Goal: Communication & Community: Answer question/provide support

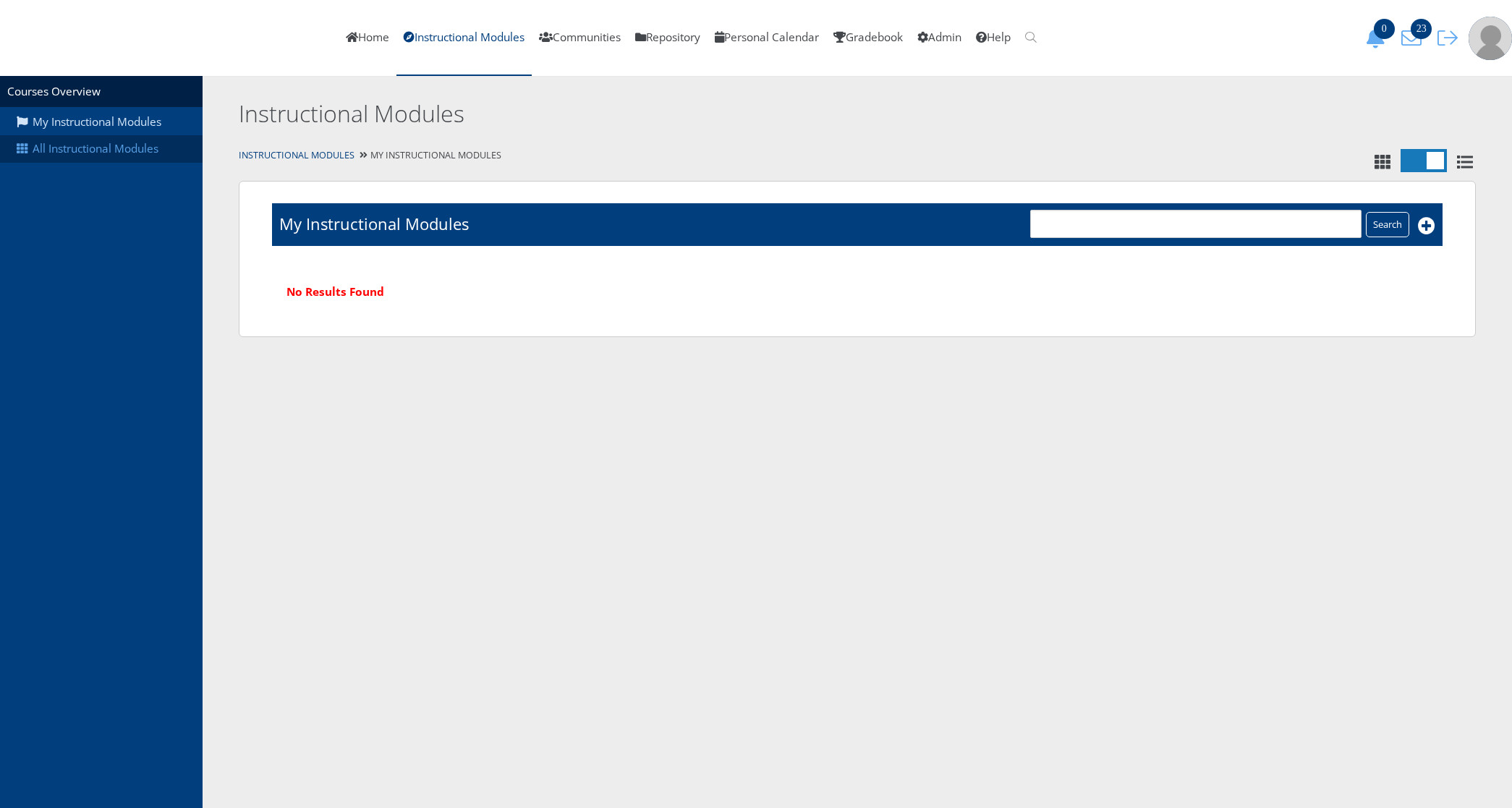
click at [121, 143] on link "All Instructional Modules" at bounding box center [101, 149] width 202 height 27
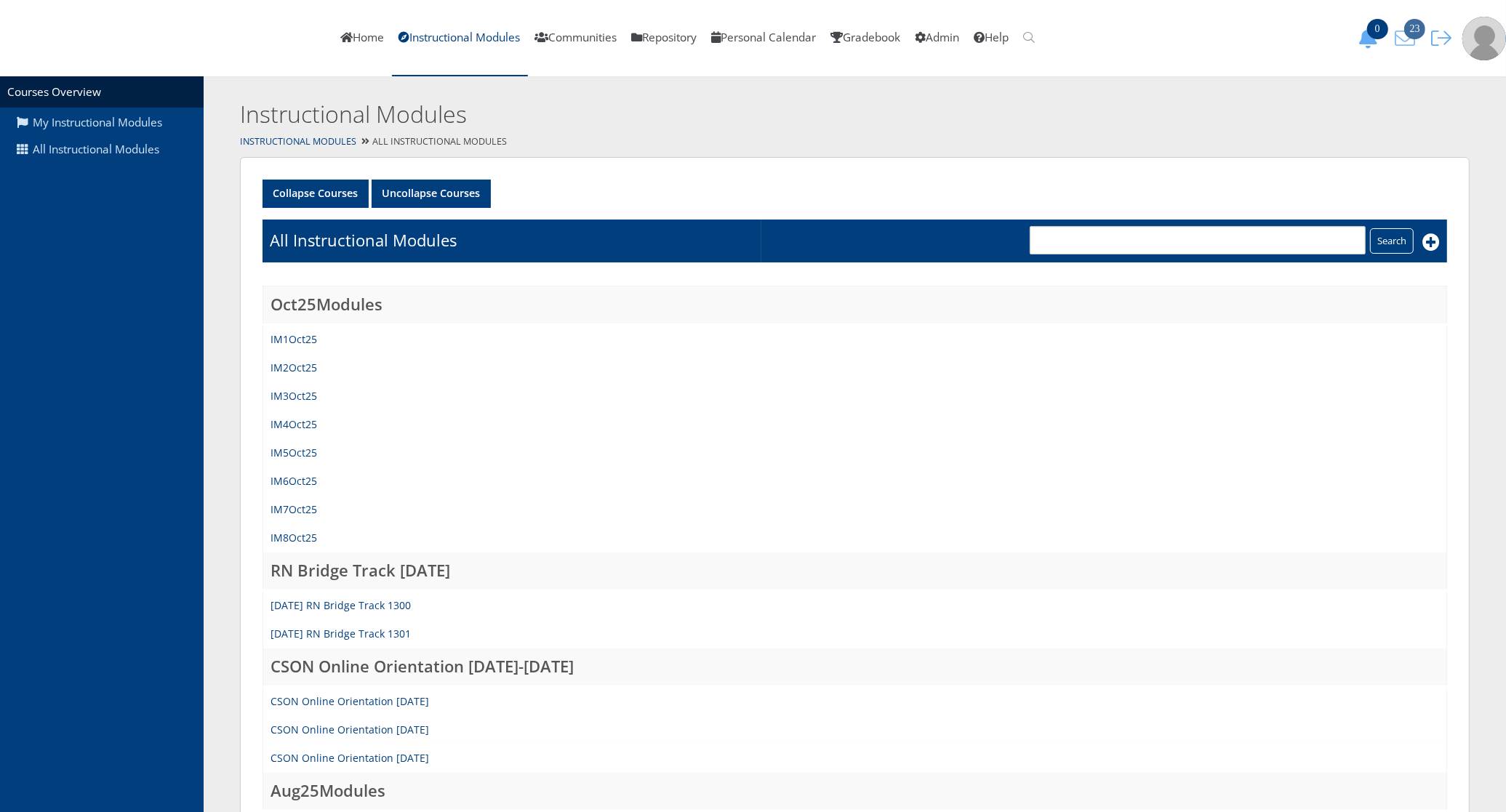
click at [1408, 44] on icon "23" at bounding box center [1405, 38] width 31 height 20
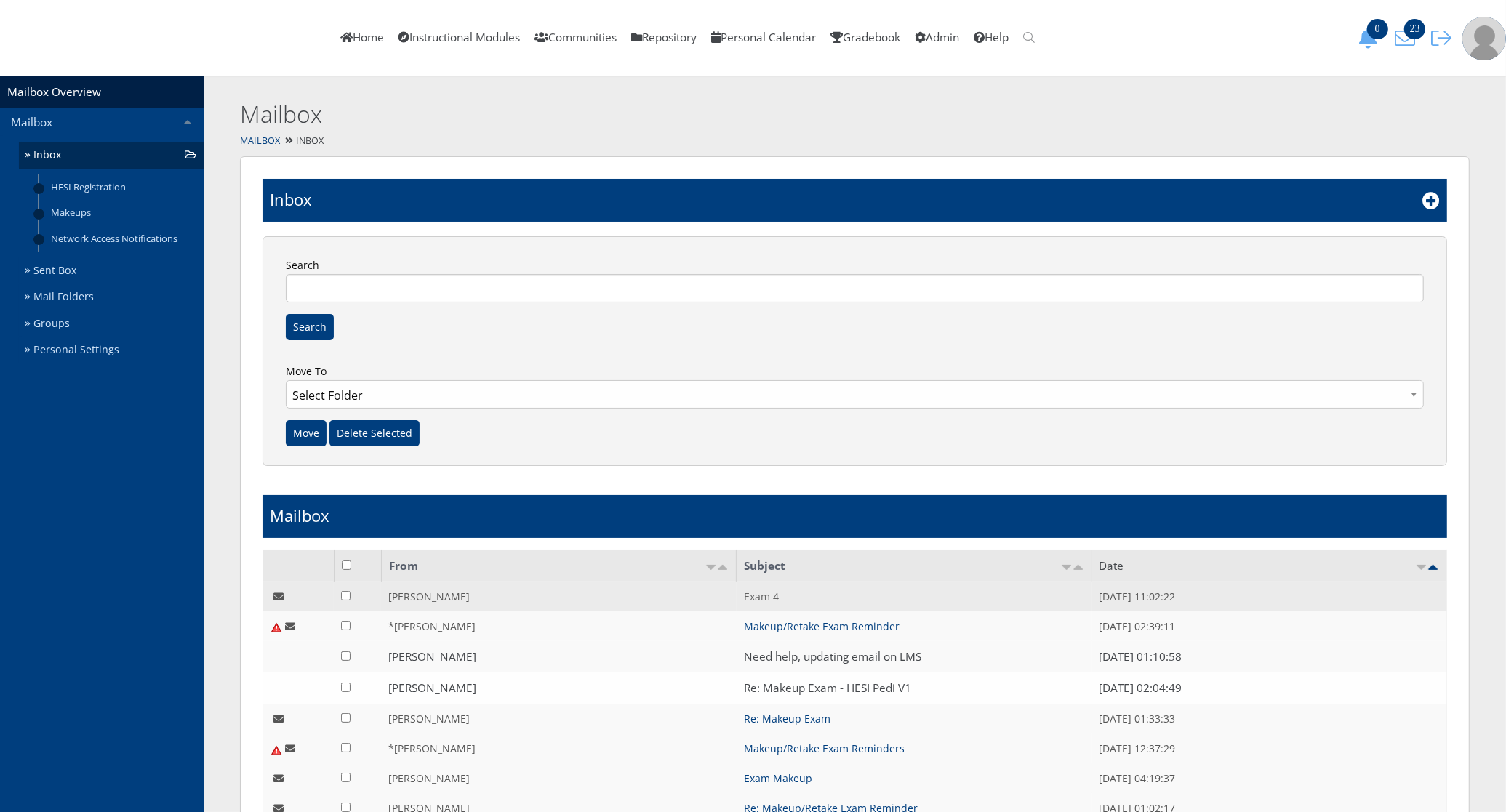
click at [762, 601] on link "Exam 4" at bounding box center [761, 596] width 35 height 14
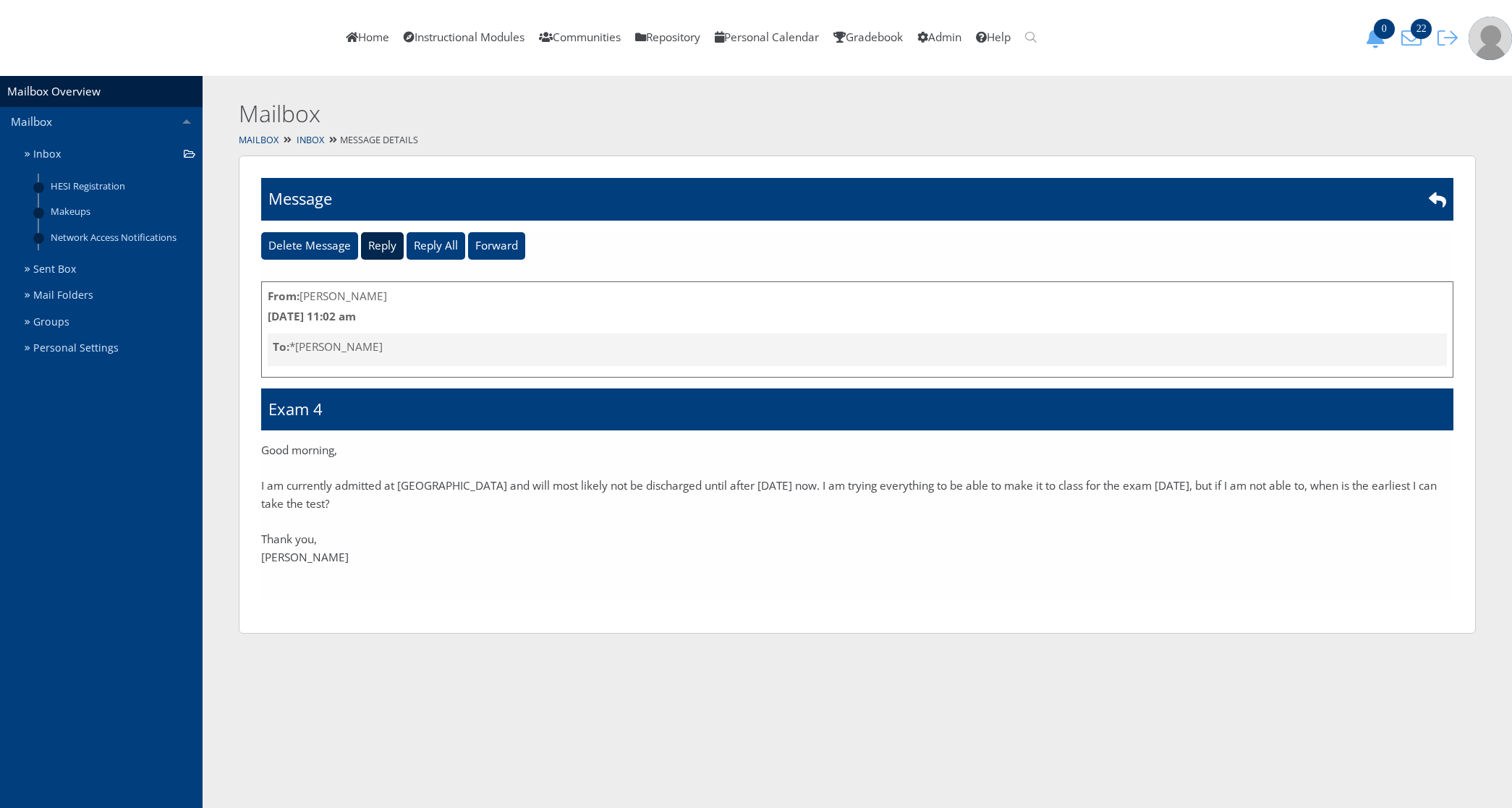
click at [384, 239] on input "Reply" at bounding box center [382, 246] width 43 height 27
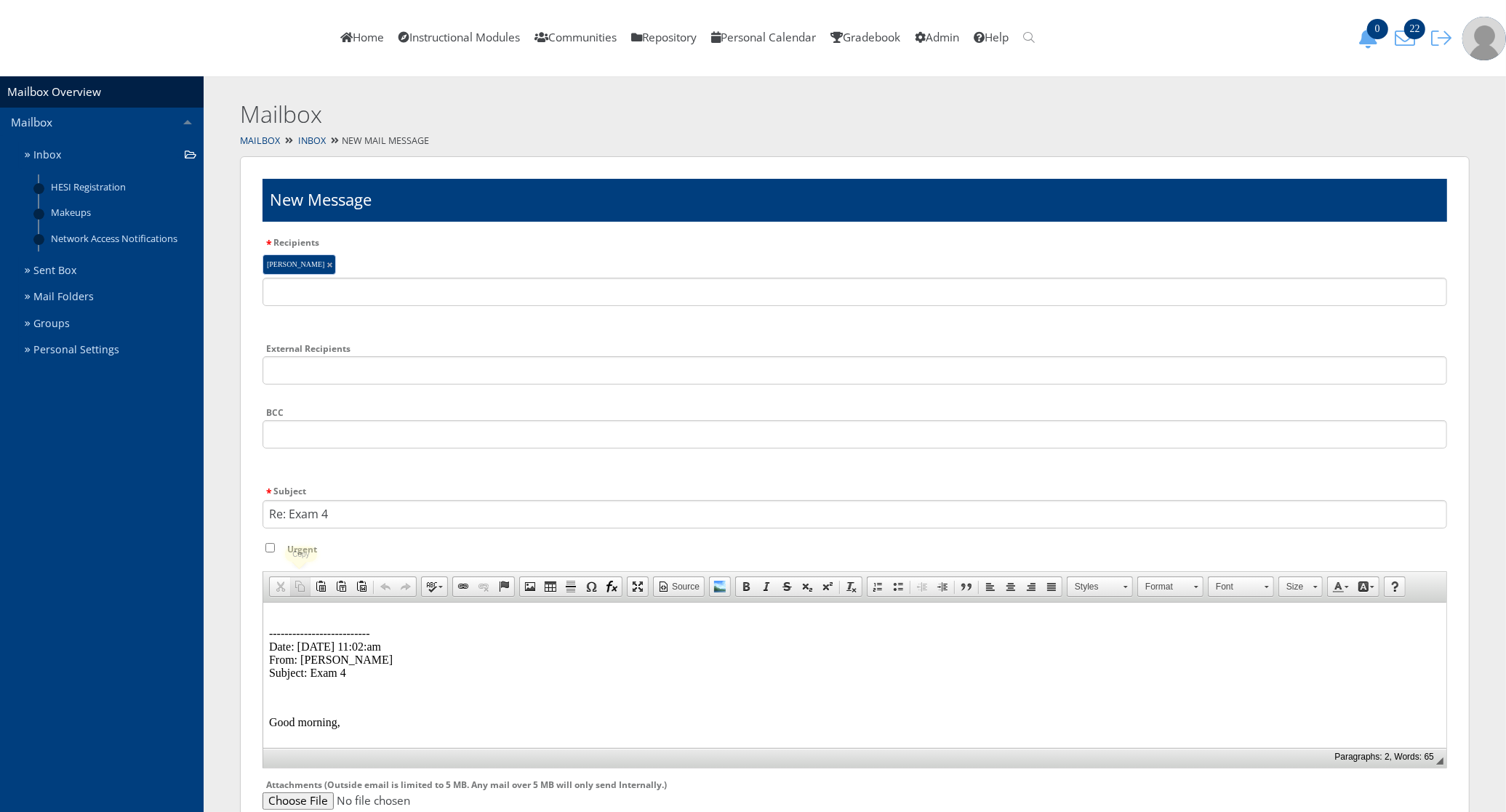
click at [299, 587] on span at bounding box center [300, 586] width 11 height 11
click at [288, 609] on html "-------------------------- Date: 09/28/2025 11:02:am From: Brittany Fox Subject…" at bounding box center [853, 739] width 1183 height 275
click at [743, 616] on p "You need to fill out the makeup/retake exam form located in the CSON Ed Tech Hu…" at bounding box center [854, 646] width 1171 height 65
click at [537, 622] on p "You need to fill out the makeup/retake exam form located in the CSON Ed Tech Hu…" at bounding box center [854, 646] width 1171 height 65
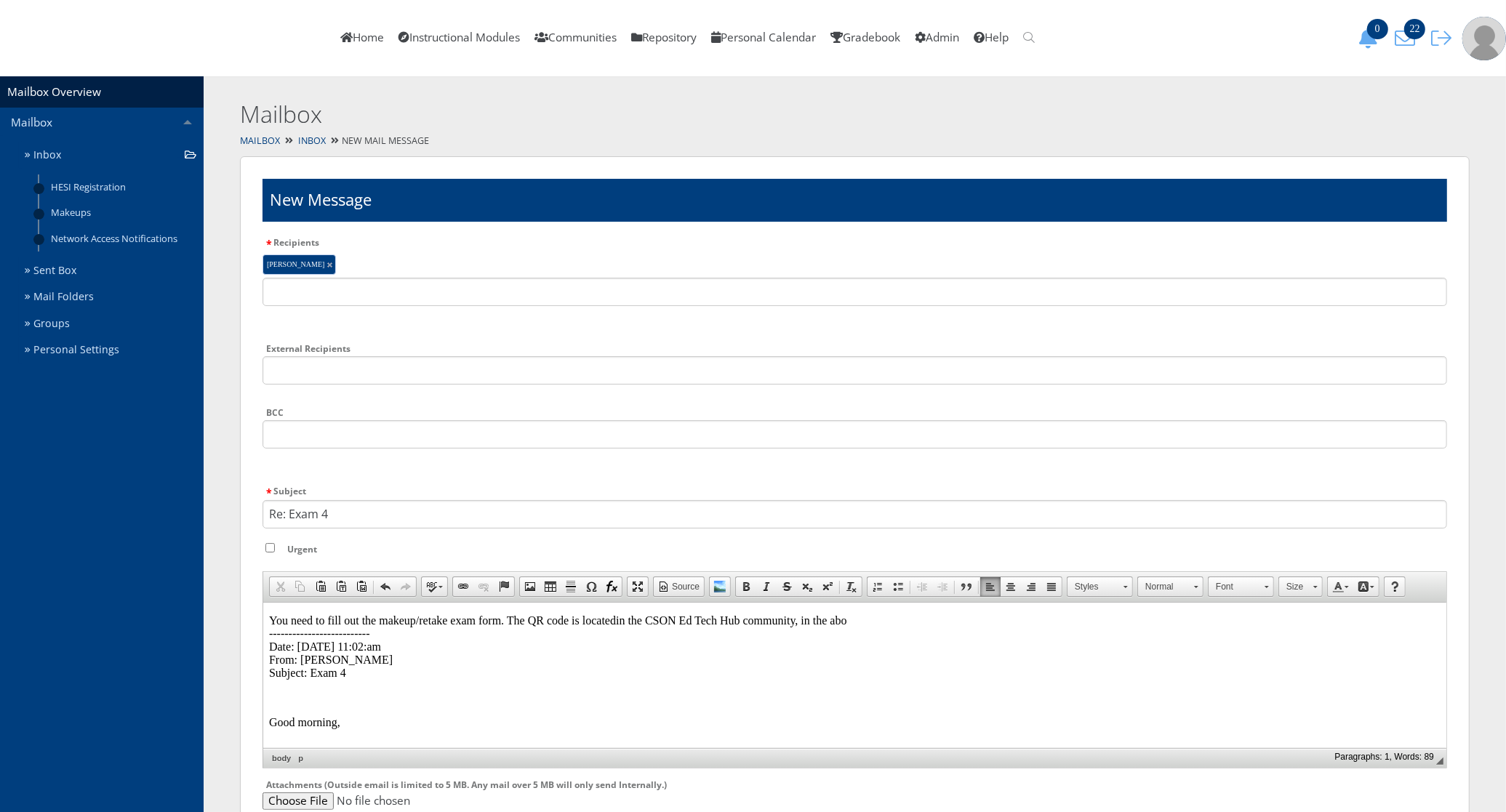
click at [882, 620] on p "You need to fill out the makeup/retake exam form. The QR code is located in the…" at bounding box center [854, 646] width 1171 height 65
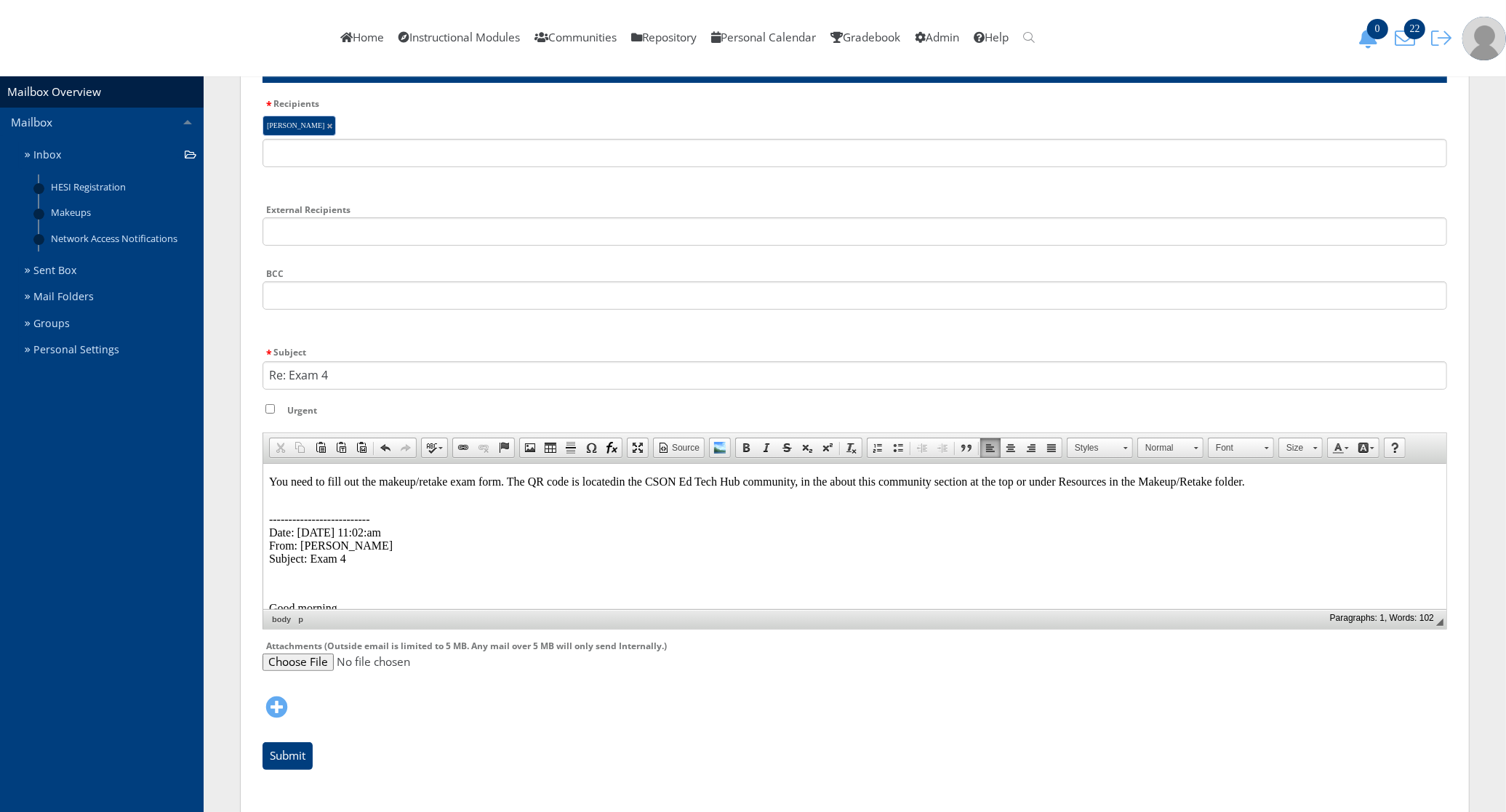
scroll to position [172, 0]
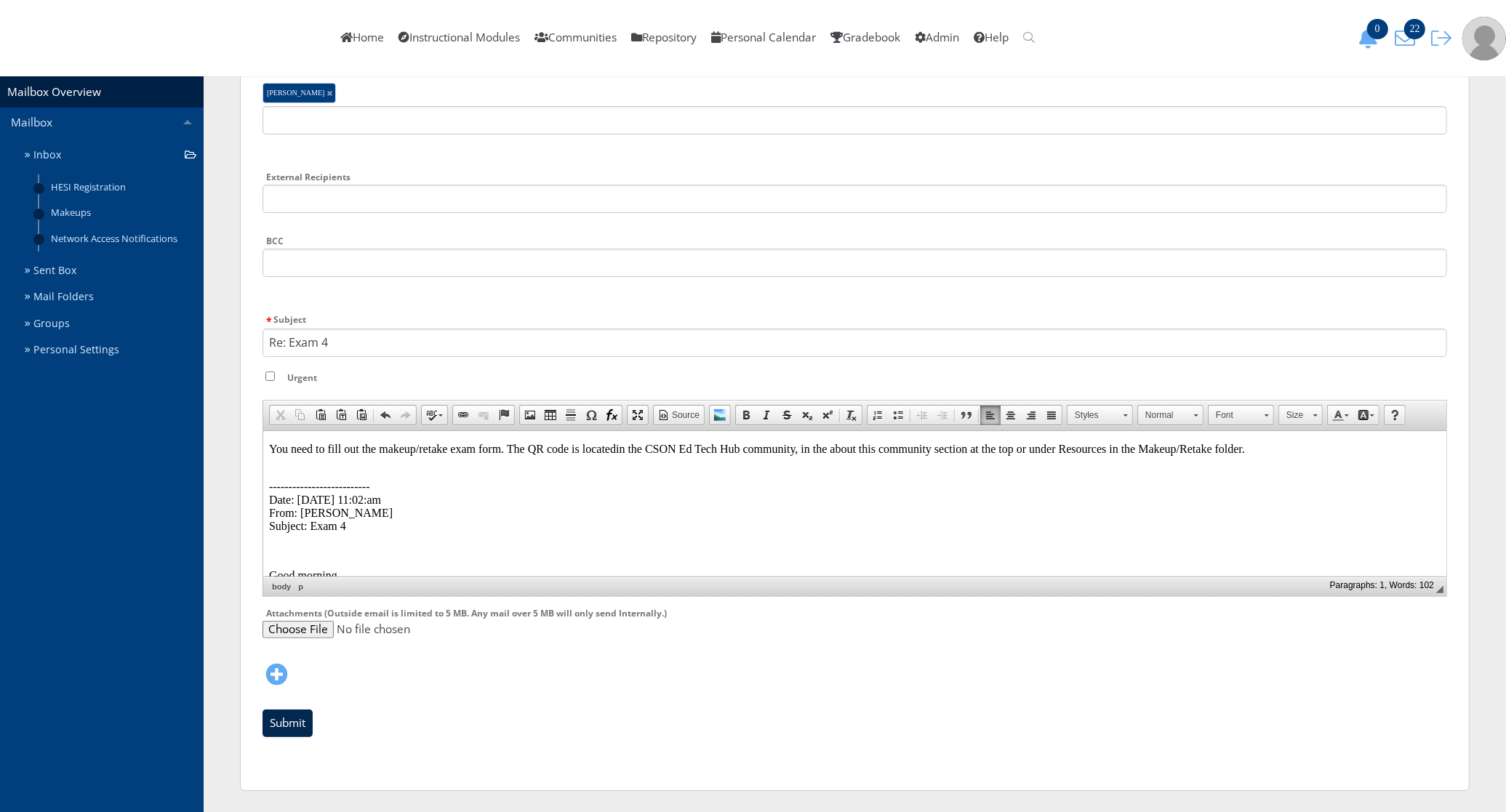
click at [270, 718] on input "Submit" at bounding box center [287, 723] width 50 height 27
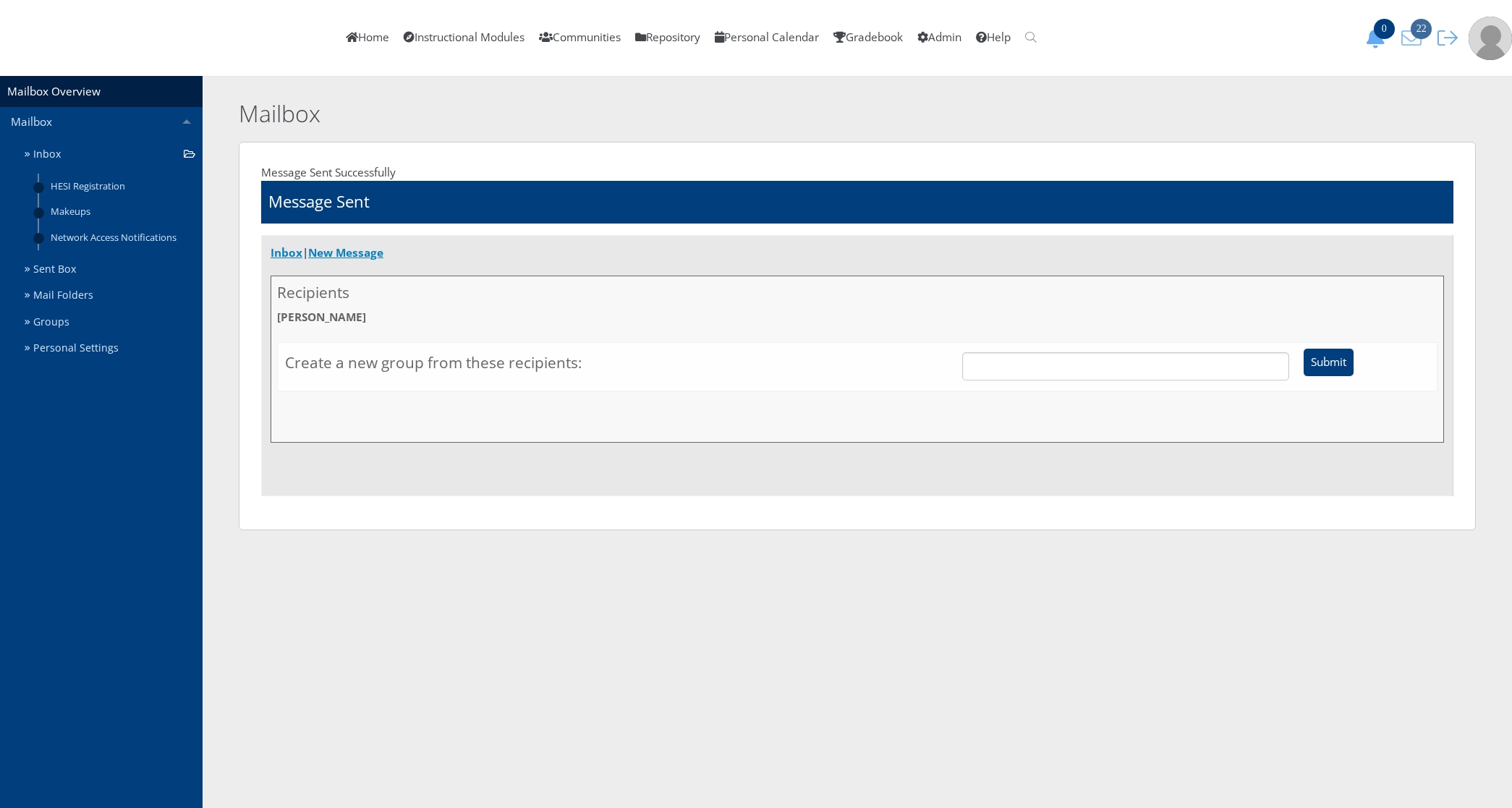
click at [1408, 47] on icon "22" at bounding box center [1412, 38] width 30 height 20
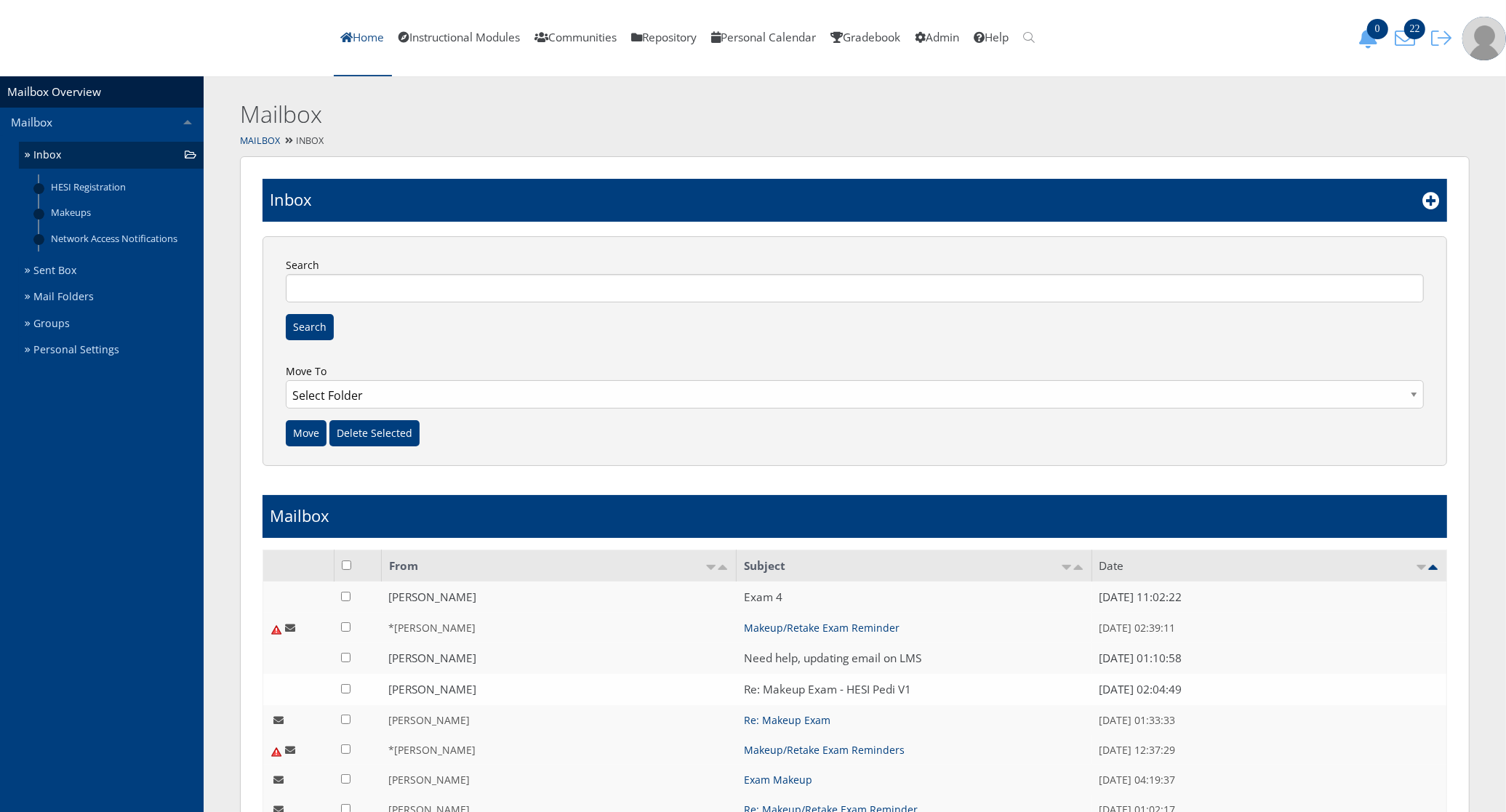
click at [392, 38] on link "Home" at bounding box center [363, 38] width 58 height 77
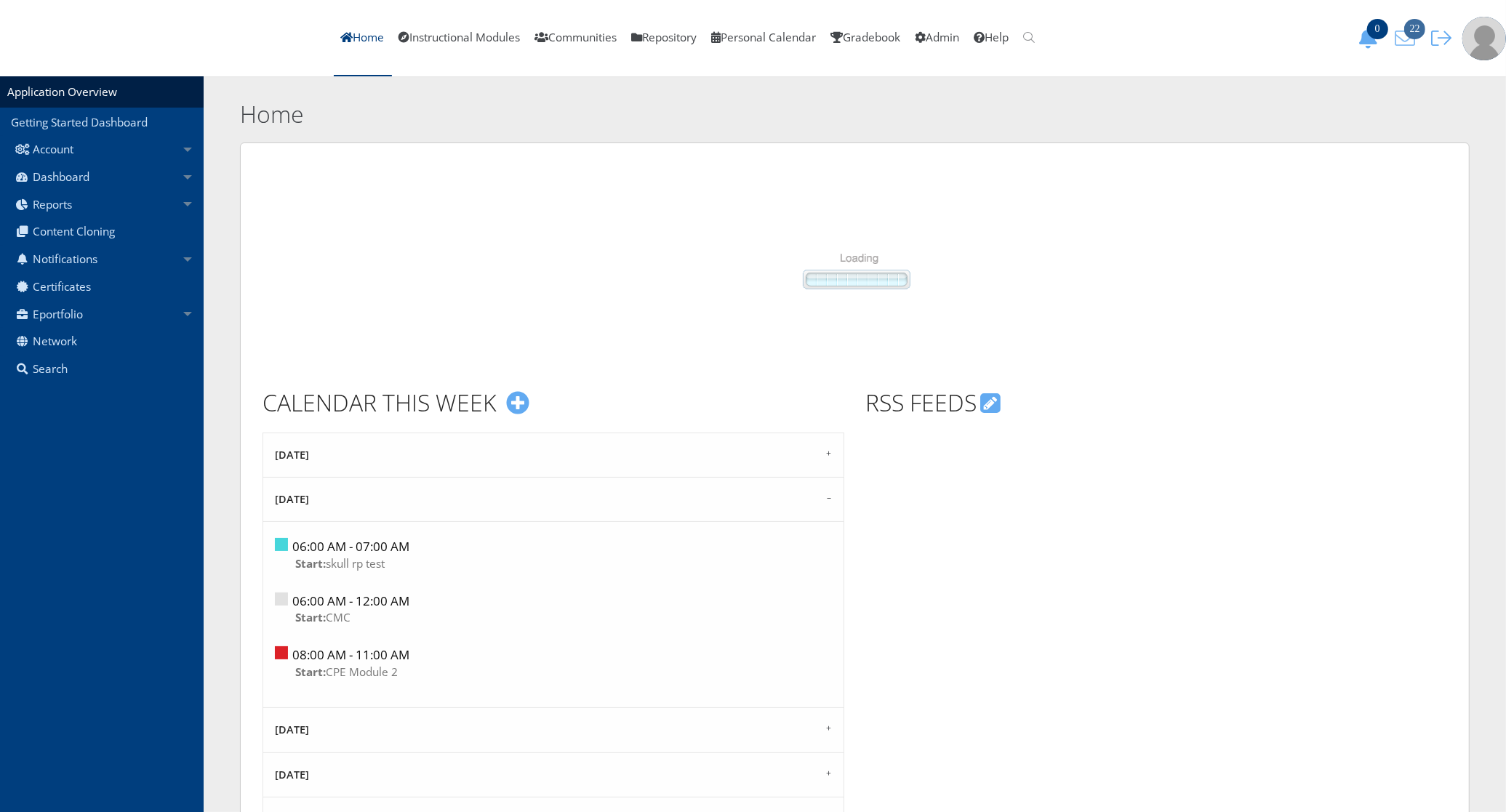
click at [1406, 34] on span "22" at bounding box center [1415, 28] width 21 height 20
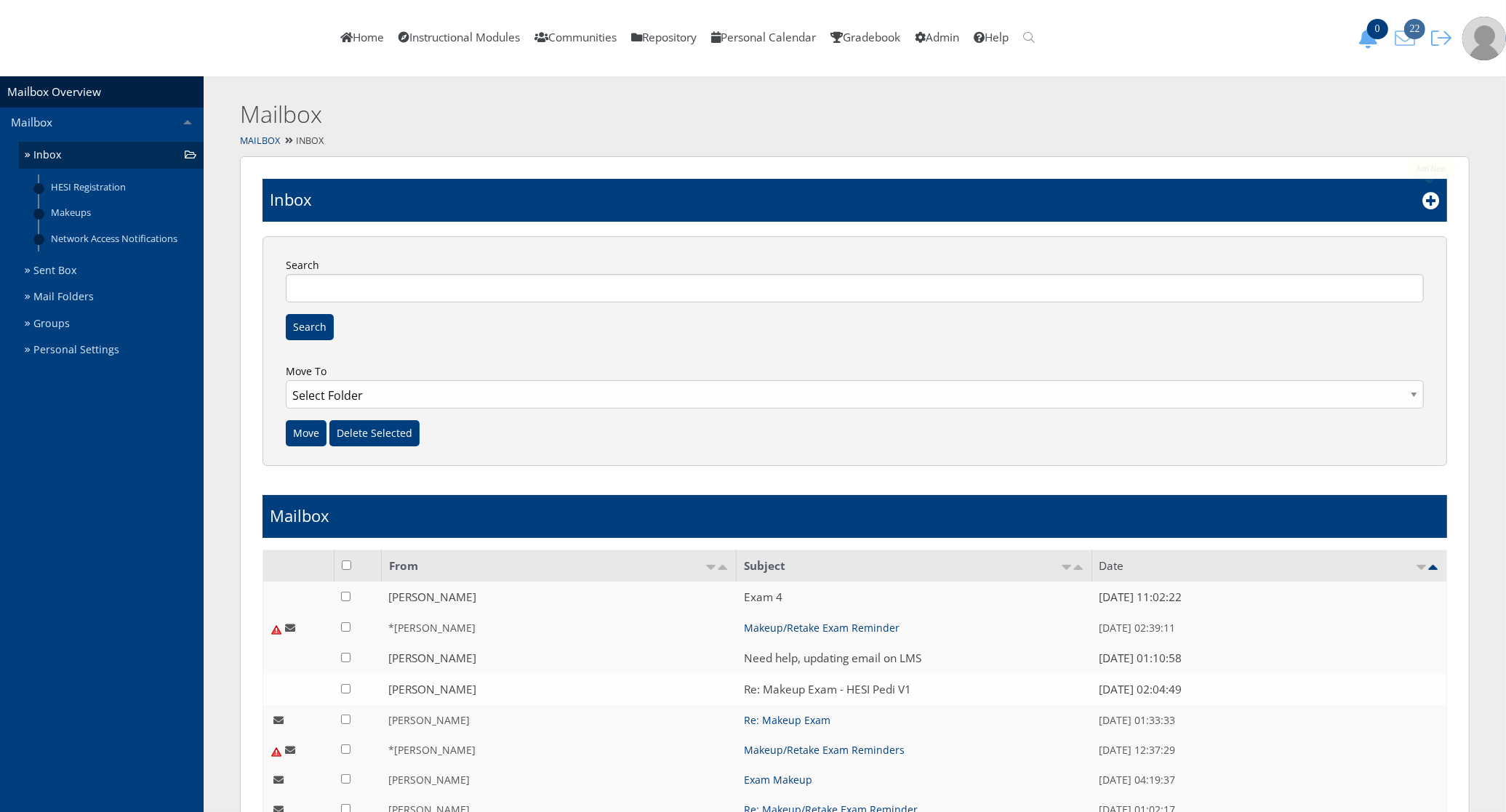
click at [1405, 40] on icon "22" at bounding box center [1405, 38] width 31 height 20
click at [1430, 206] on icon at bounding box center [1431, 201] width 18 height 18
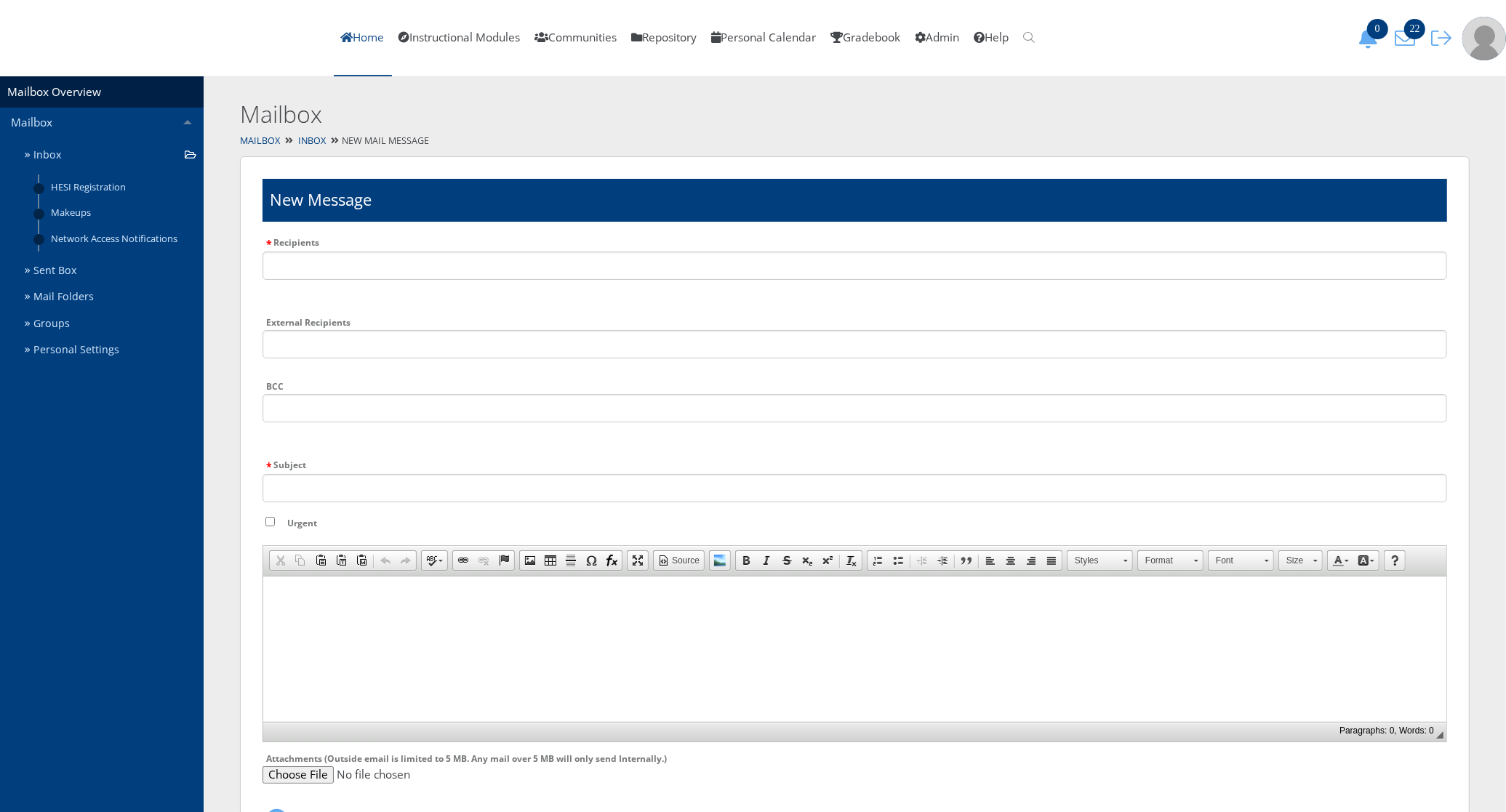
click at [392, 29] on link "Home" at bounding box center [363, 38] width 58 height 77
